Goal: Complete application form

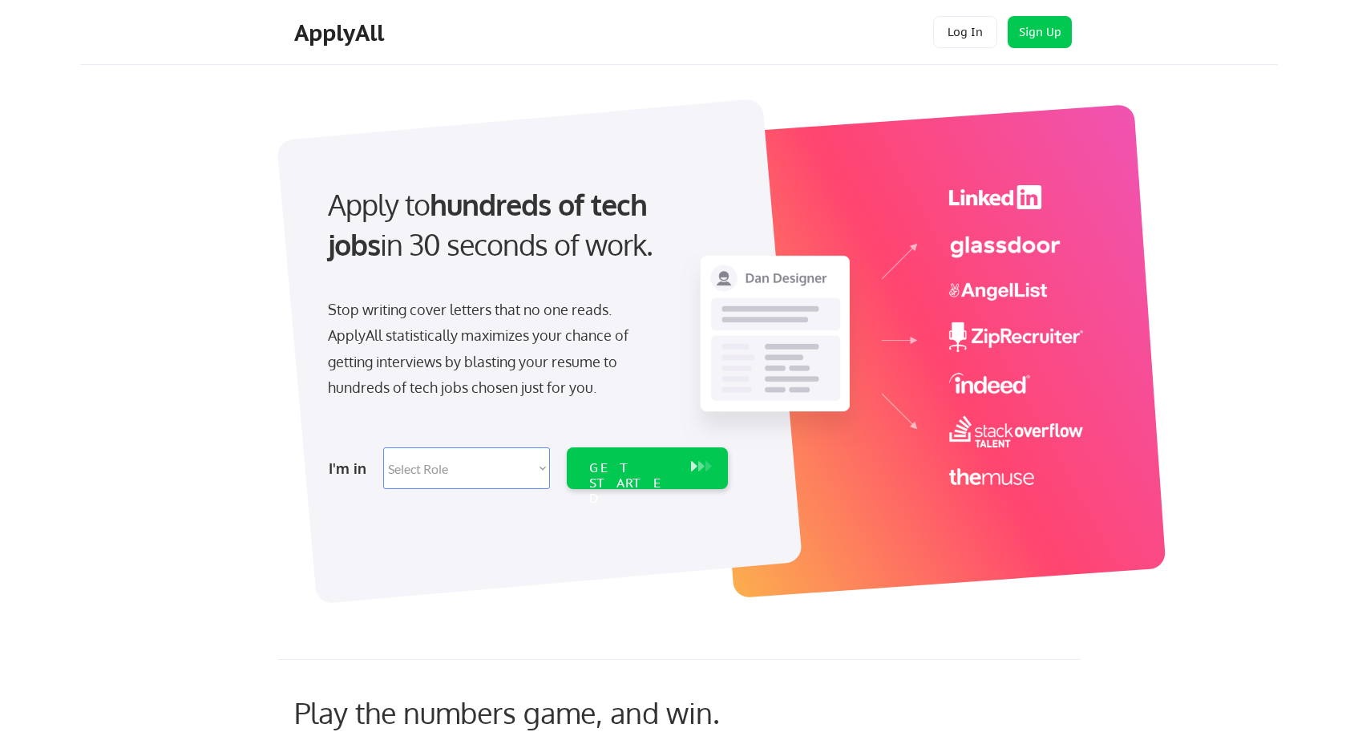
click at [521, 476] on select "Select Role Software Engineering Product Management Customer Success Sales UI/U…" at bounding box center [466, 468] width 167 height 42
select select ""hr_recruiting""
click at [383, 447] on select "Select Role Software Engineering Product Management Customer Success Sales UI/U…" at bounding box center [466, 468] width 167 height 42
select select ""hr_recruiting""
click at [632, 460] on div "GET STARTED" at bounding box center [632, 483] width 86 height 46
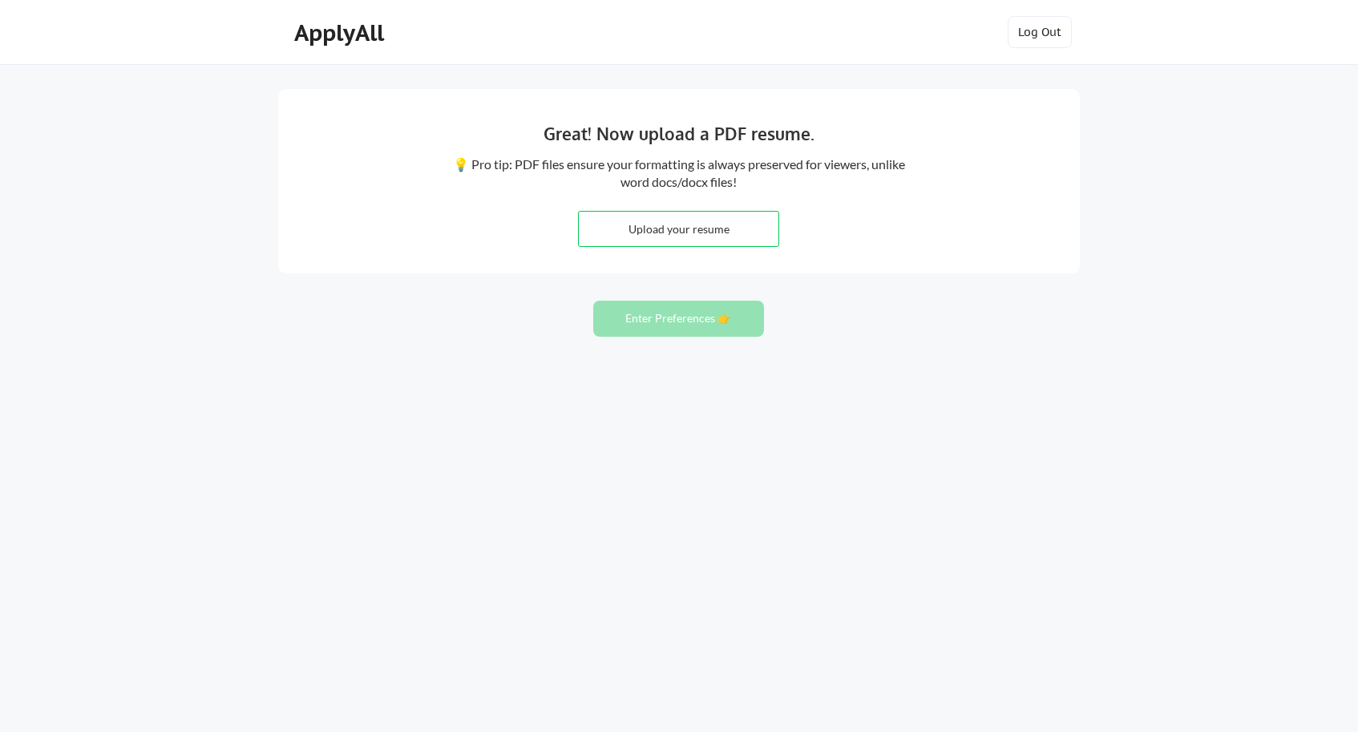
click at [663, 240] on input "file" at bounding box center [679, 229] width 200 height 34
type input "C:\fakepath\Alejandra_Miramontes_Resume (2).docx"
click at [717, 323] on button "Enter Preferences 👉" at bounding box center [678, 319] width 171 height 36
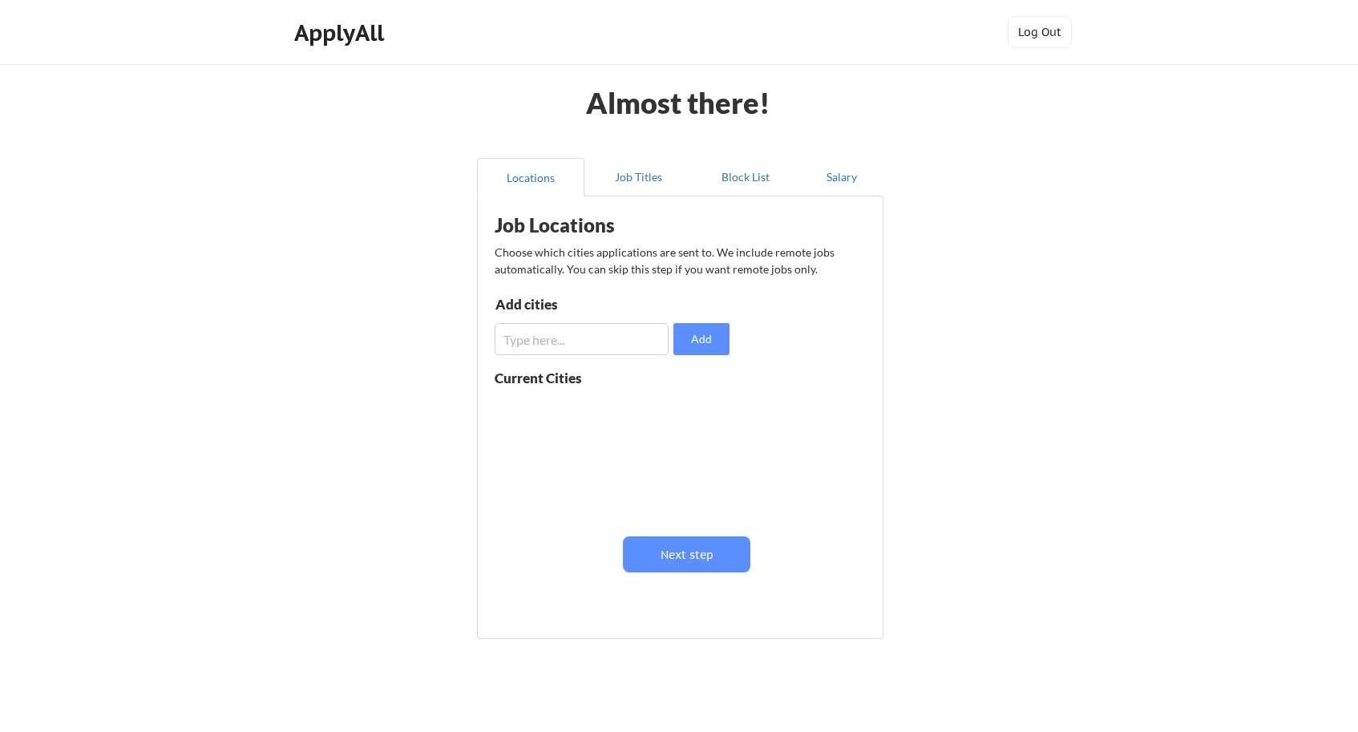
click at [568, 338] on input "input" at bounding box center [582, 339] width 174 height 32
type input "remote"
click at [567, 345] on input "input" at bounding box center [582, 339] width 174 height 32
type input "los angeles"
click at [707, 334] on button "Add" at bounding box center [701, 339] width 56 height 32
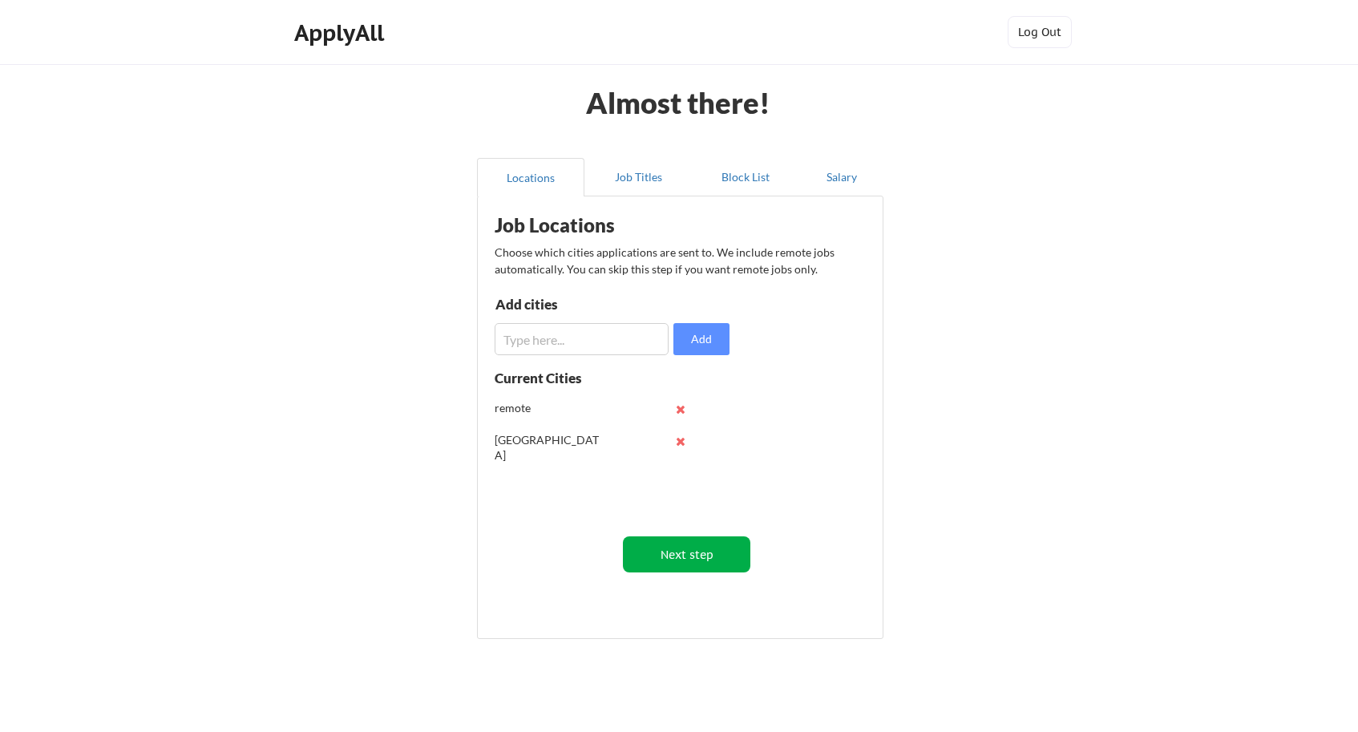
click at [693, 559] on button "Next step" at bounding box center [686, 554] width 127 height 36
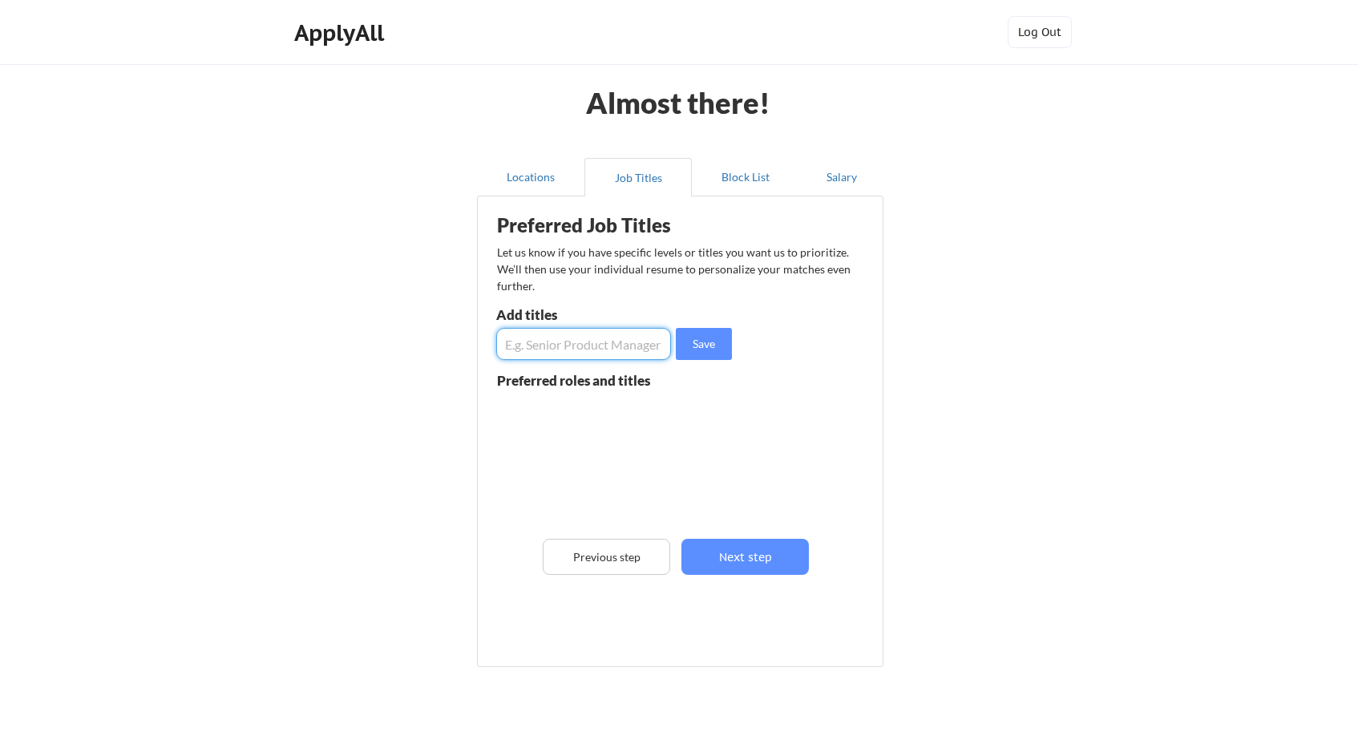
click at [590, 351] on input "input" at bounding box center [583, 344] width 175 height 32
type input "Talent Supply Chain Specialist"
click at [706, 341] on button "Save" at bounding box center [704, 344] width 56 height 32
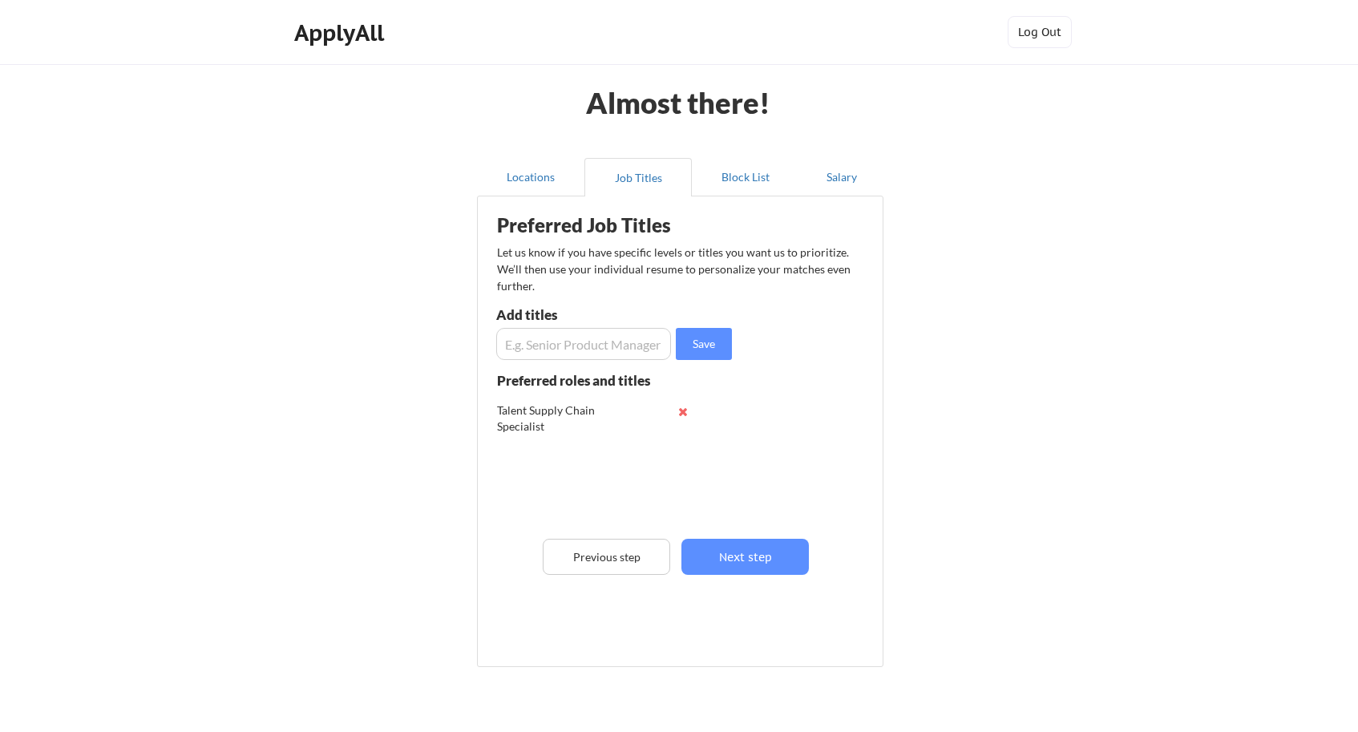
click at [610, 346] on input "input" at bounding box center [583, 344] width 175 height 32
paste input "client services coordinator"
click at [511, 345] on input "input" at bounding box center [583, 344] width 175 height 32
click at [548, 344] on input "input" at bounding box center [583, 344] width 175 height 32
click at [600, 347] on input "input" at bounding box center [583, 344] width 175 height 32
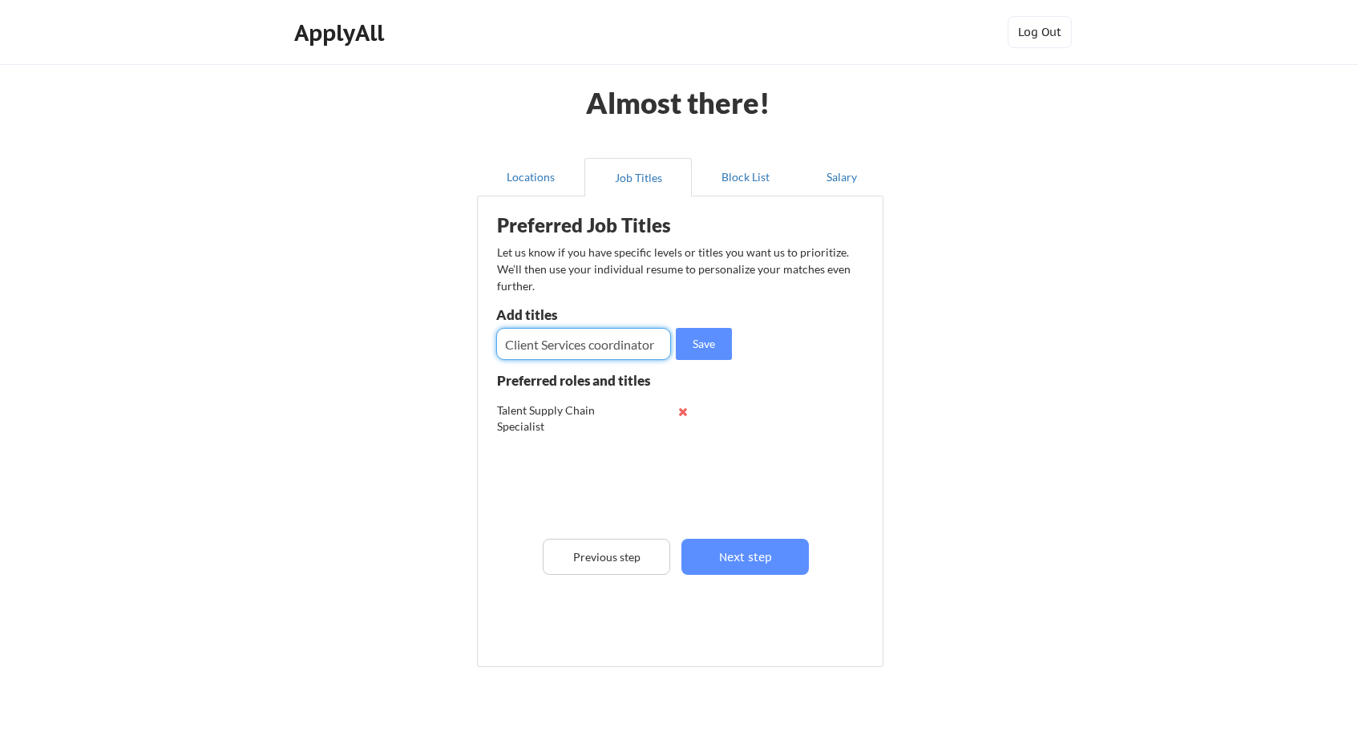
click at [600, 347] on input "input" at bounding box center [583, 344] width 175 height 32
type input "Client Services Coordinator"
click at [707, 339] on button "Save" at bounding box center [704, 344] width 56 height 32
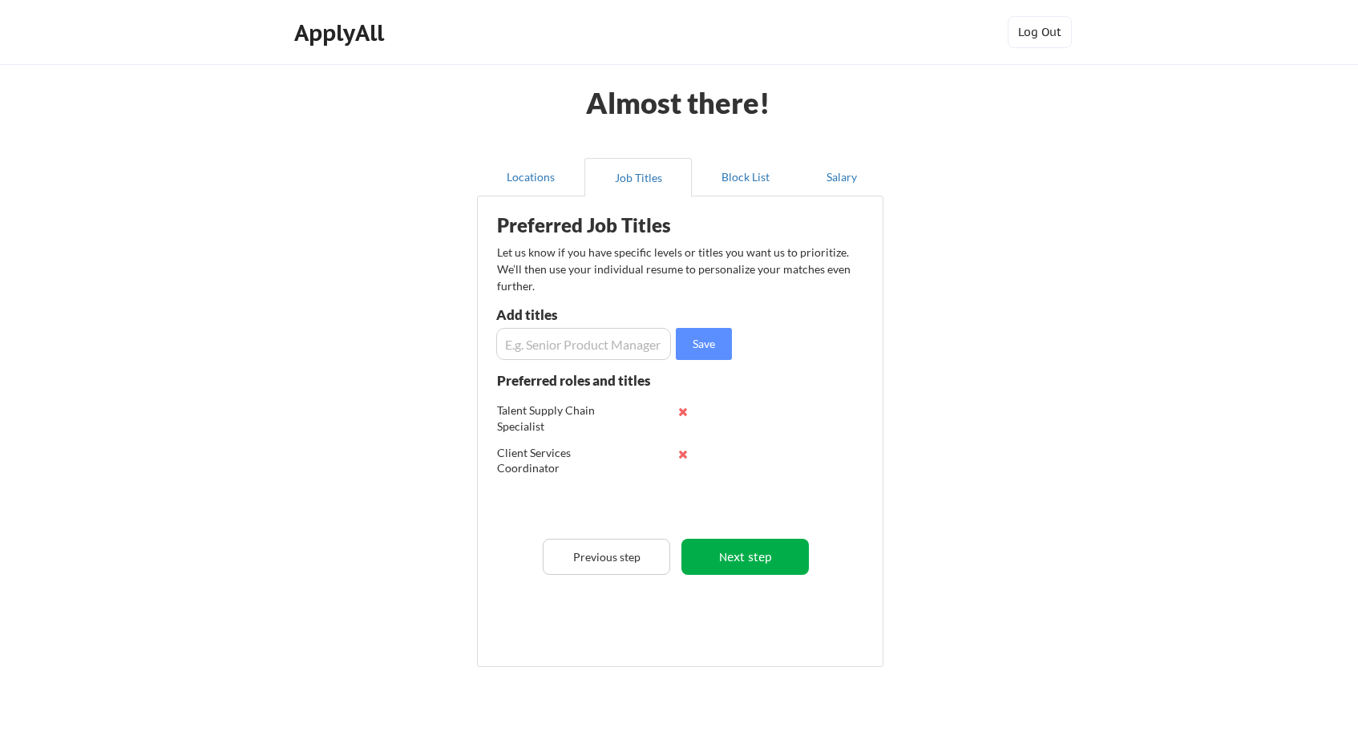
click at [740, 548] on button "Next step" at bounding box center [744, 557] width 127 height 36
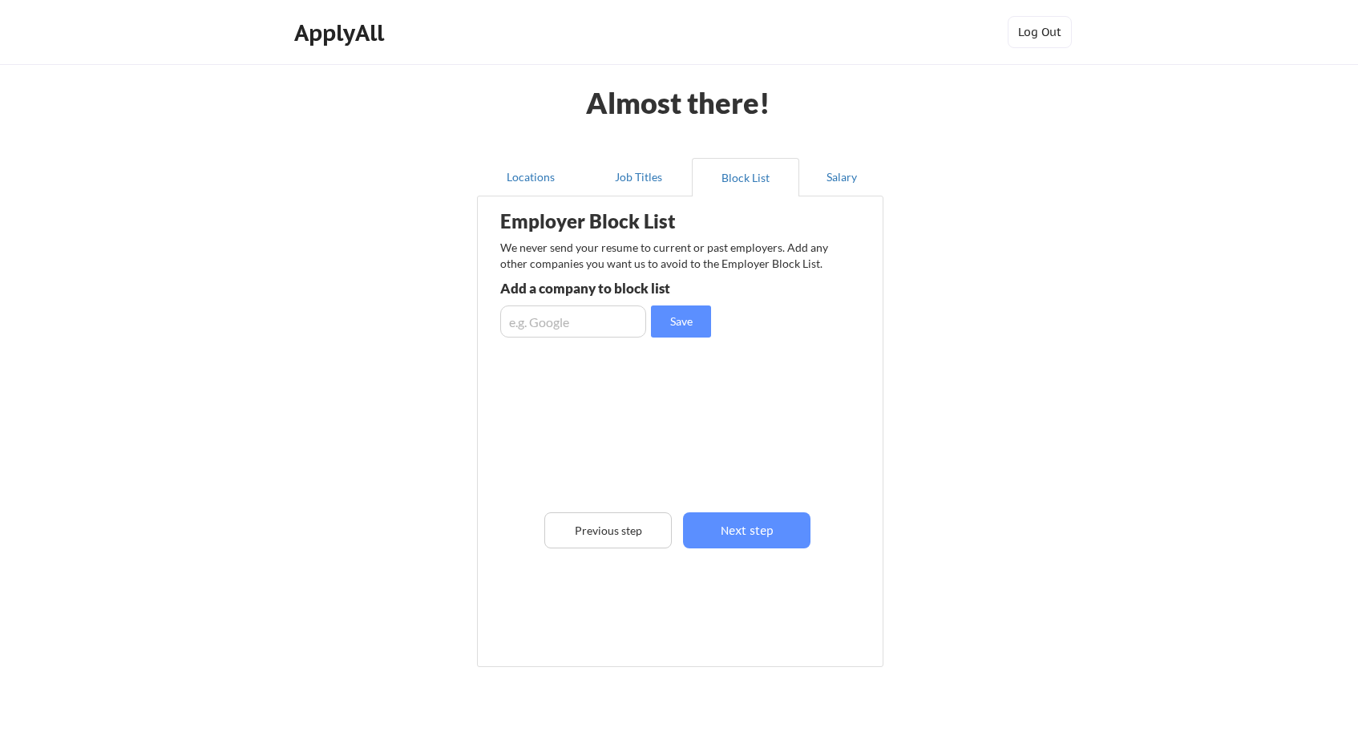
click at [578, 325] on input "input" at bounding box center [573, 321] width 146 height 32
click at [725, 531] on button "Next step" at bounding box center [746, 530] width 127 height 36
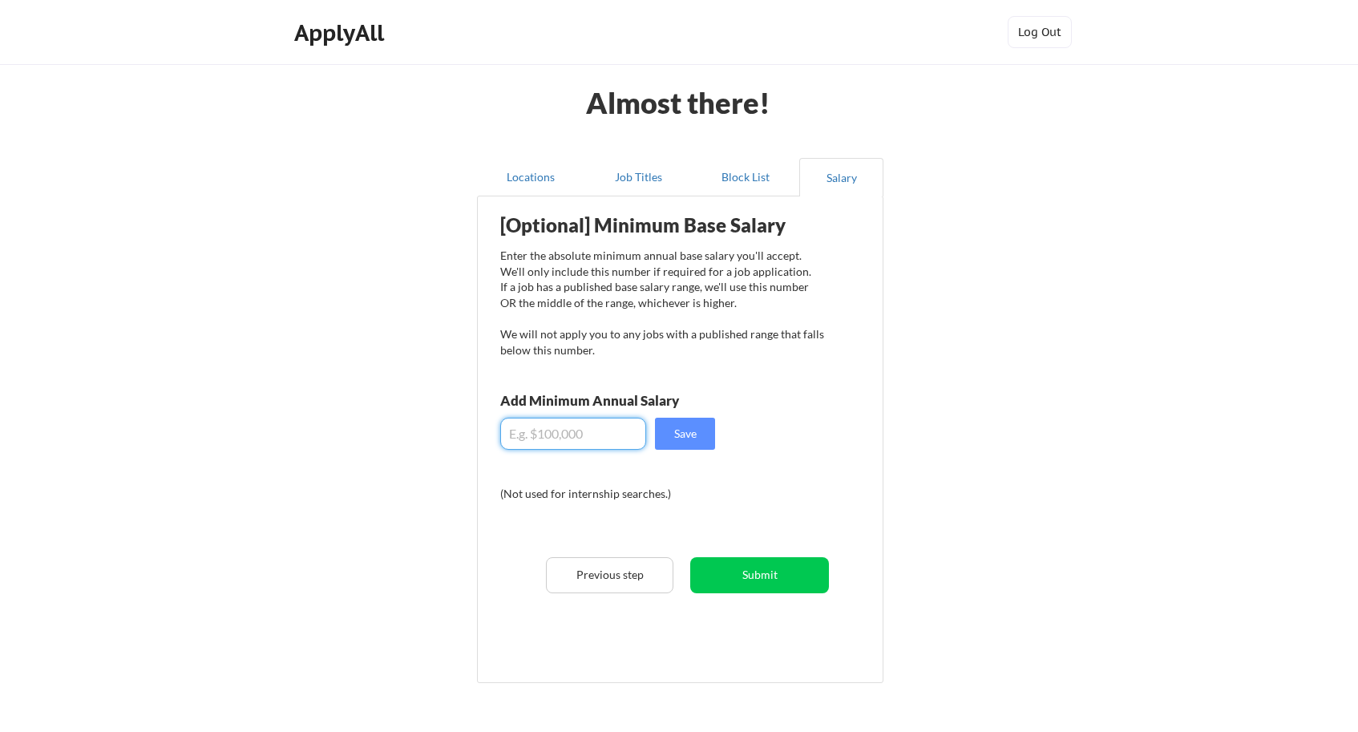
click at [547, 431] on input "input" at bounding box center [573, 434] width 146 height 32
type input "$90,000"
click at [700, 434] on button "Save" at bounding box center [685, 434] width 60 height 32
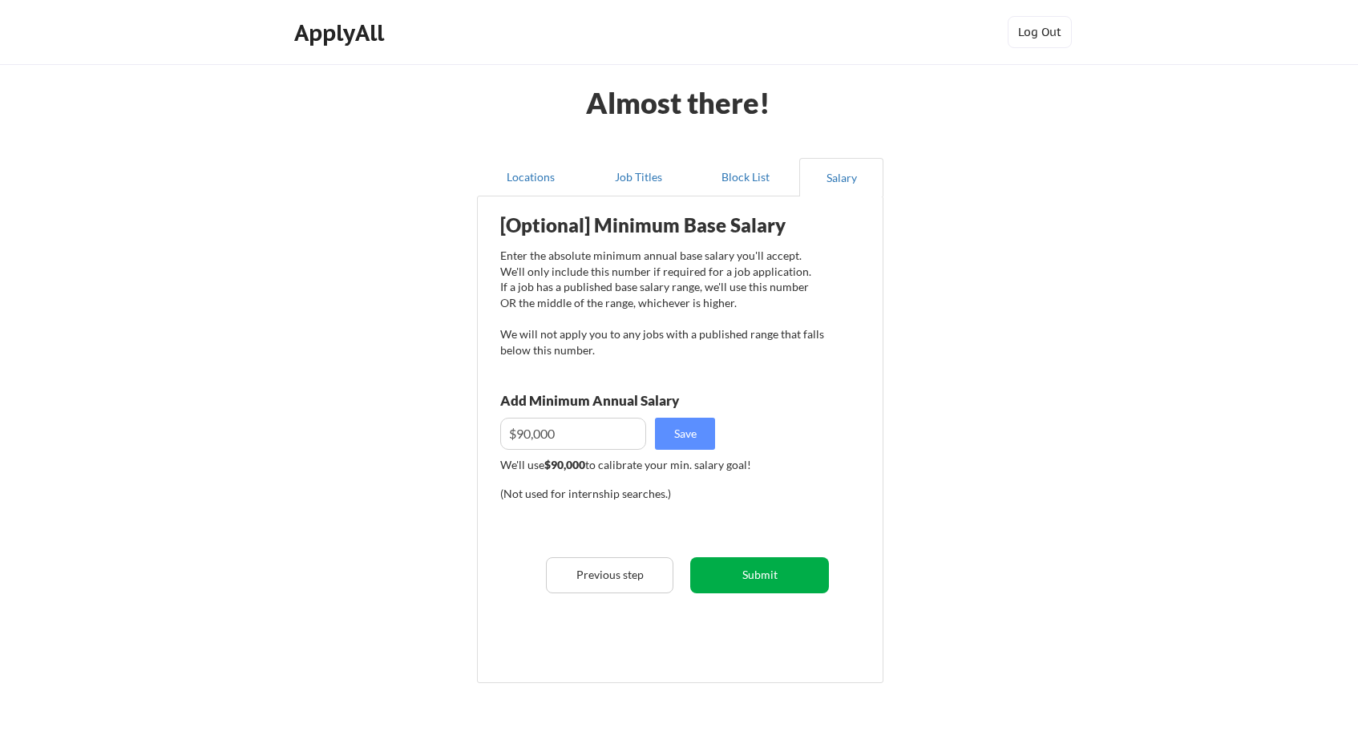
click at [734, 579] on button "Submit" at bounding box center [759, 575] width 139 height 36
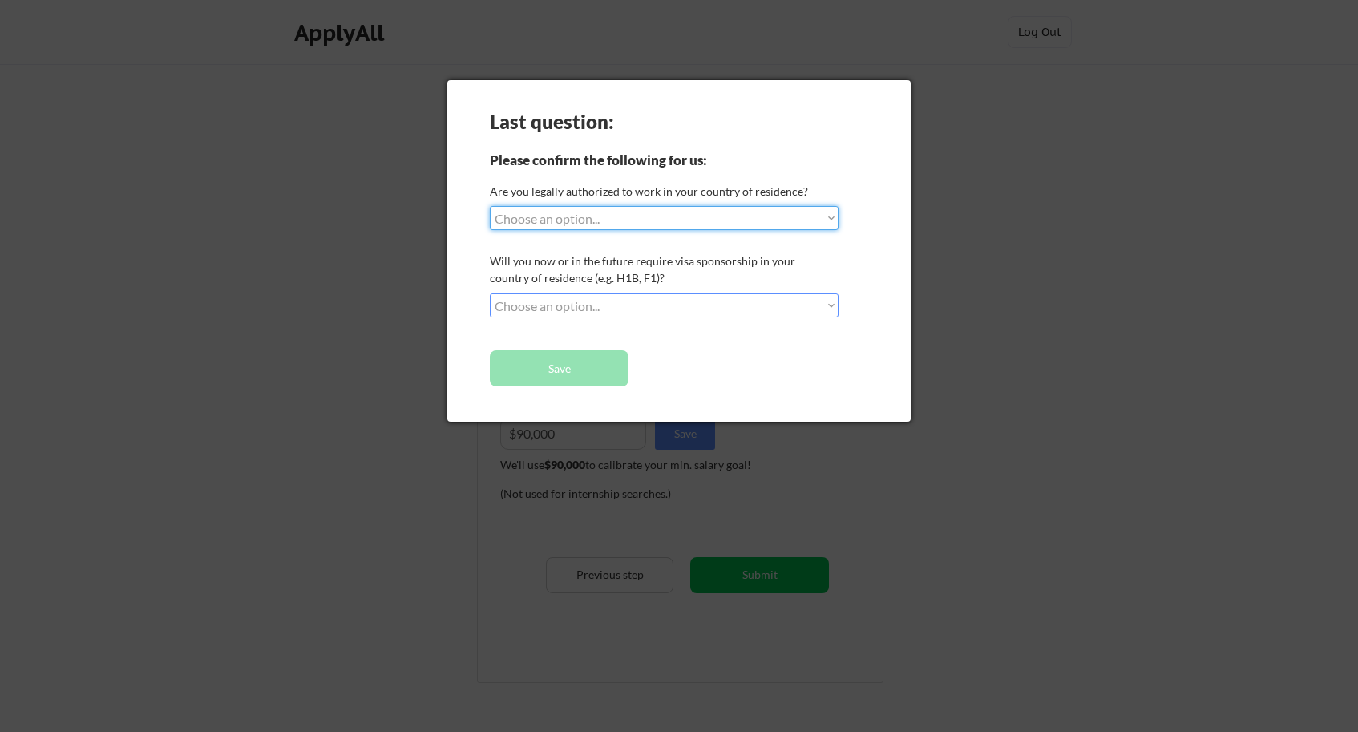
click at [608, 224] on select "Choose an option... Yes, I am a US Citizen Yes, I am a Canadian Citizen Yes, I …" at bounding box center [664, 218] width 349 height 24
select select ""yes__i_am_a_us_citizen""
click at [490, 206] on select "Choose an option... Yes, I am a US Citizen Yes, I am a Canadian Citizen Yes, I …" at bounding box center [664, 218] width 349 height 24
click at [583, 305] on select "Choose an option... No, I will not need sponsorship Yes, I will need sponsorship" at bounding box center [664, 305] width 349 height 24
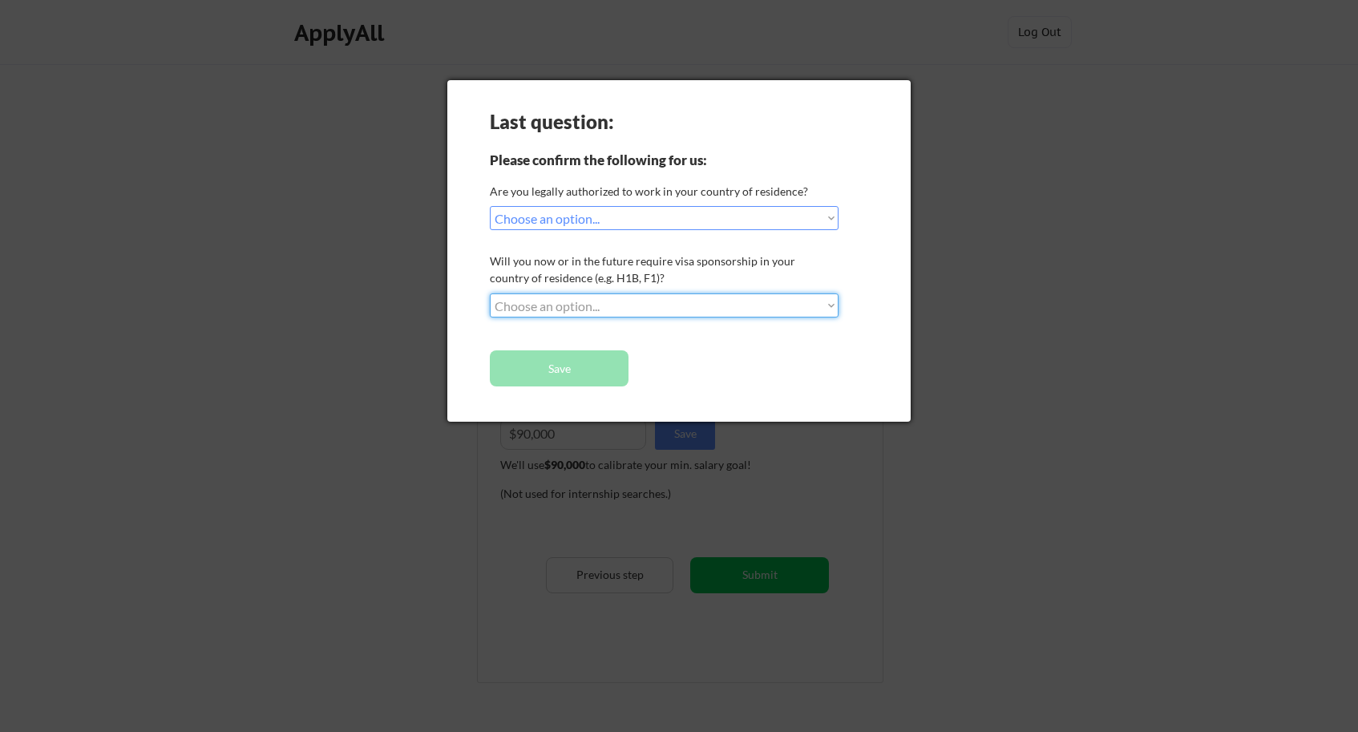
select select ""no__i_will_not_need_sponsorship""
click at [490, 293] on select "Choose an option... No, I will not need sponsorship Yes, I will need sponsorship" at bounding box center [664, 305] width 349 height 24
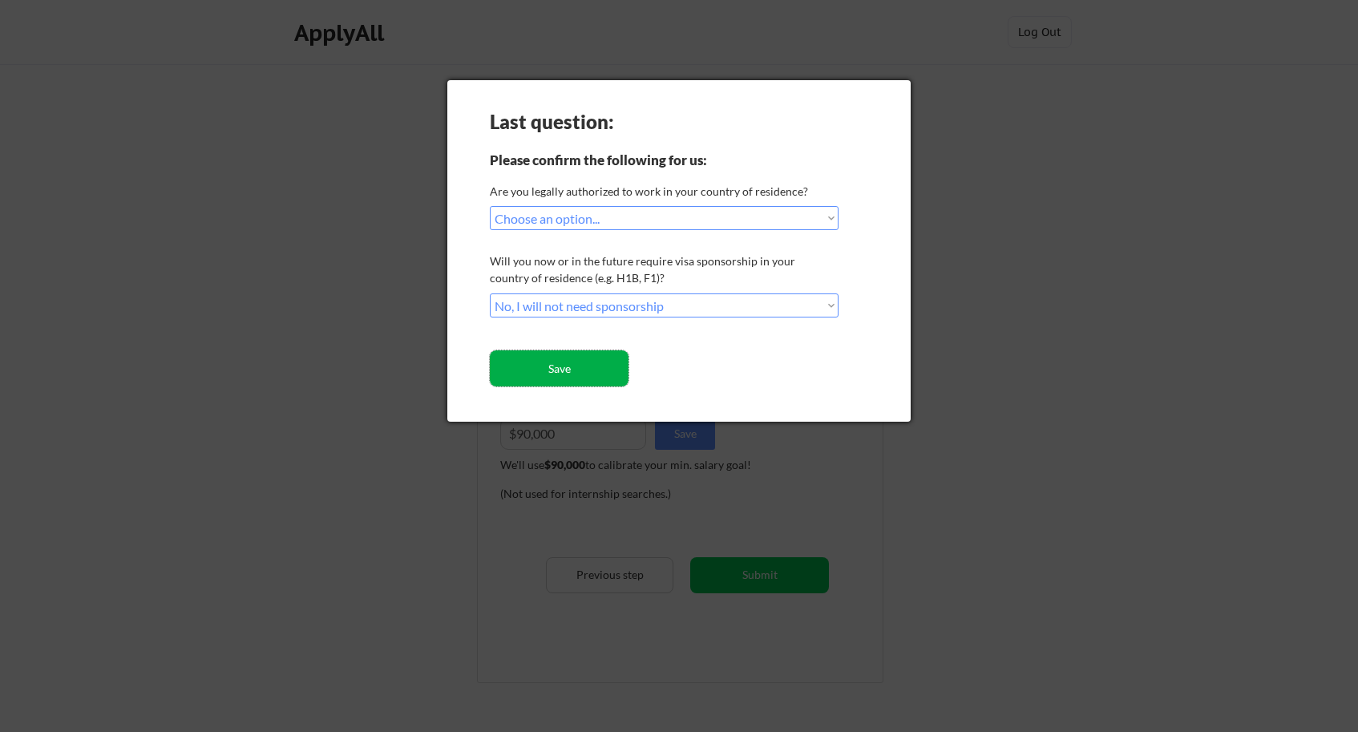
click at [580, 365] on button "Save" at bounding box center [559, 368] width 139 height 36
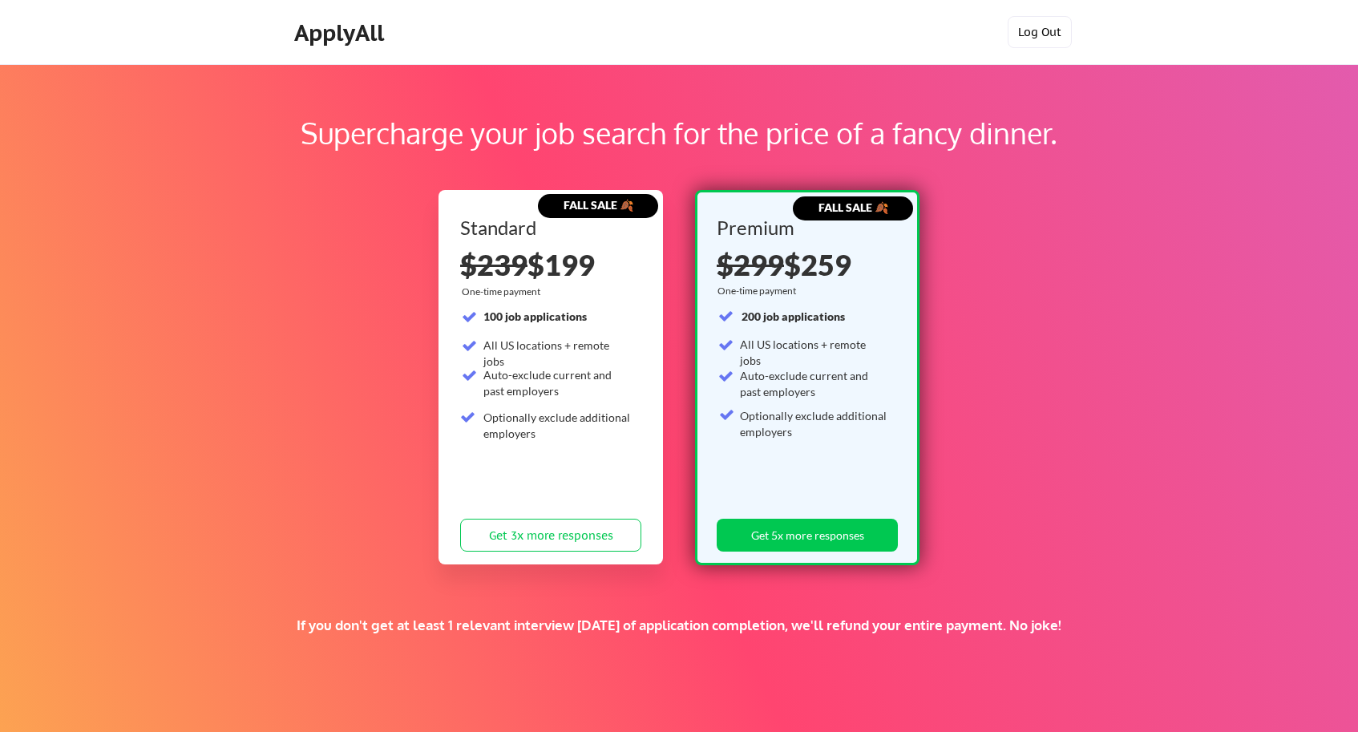
click at [1036, 27] on button "Log Out" at bounding box center [1040, 32] width 64 height 32
